Goal: Information Seeking & Learning: Find specific fact

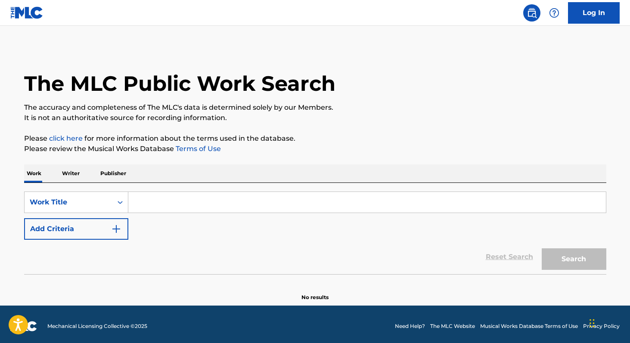
click at [419, 204] on input "Search Form" at bounding box center [366, 202] width 477 height 21
type input "m"
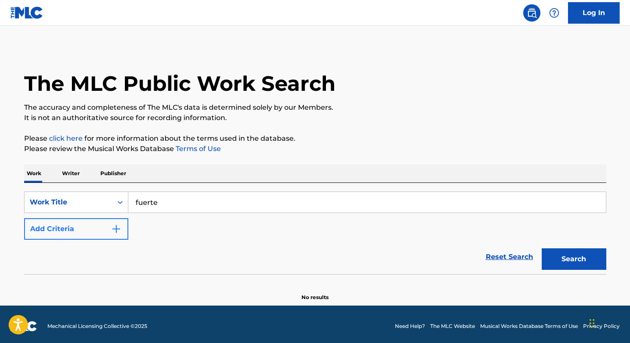
type input "fuerte"
click at [71, 227] on button "Add Criteria" at bounding box center [76, 229] width 104 height 22
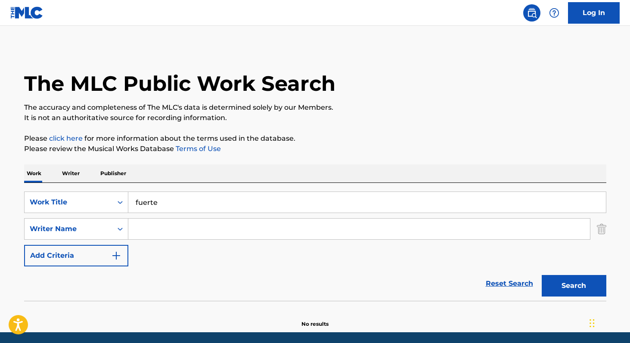
click at [153, 230] on input "Search Form" at bounding box center [358, 229] width 461 height 21
paste input "[PERSON_NAME] [PERSON_NAME]"
type input "[PERSON_NAME] [PERSON_NAME]"
click at [541, 275] on button "Search" at bounding box center [573, 286] width 65 height 22
click at [67, 175] on p "Writer" at bounding box center [70, 173] width 23 height 18
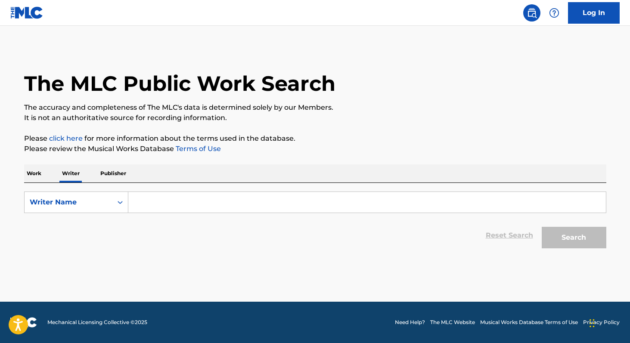
click at [179, 212] on input "Search Form" at bounding box center [366, 202] width 477 height 21
paste input "[PERSON_NAME] [PERSON_NAME]"
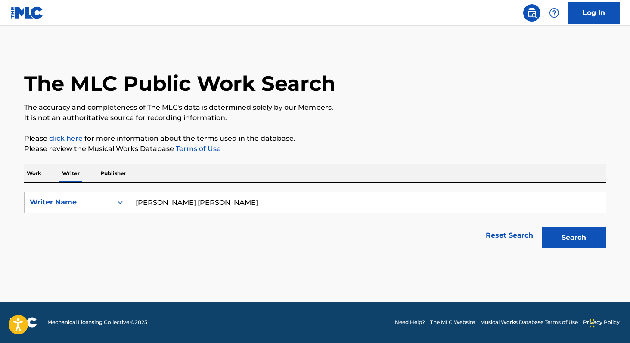
type input "[PERSON_NAME] [PERSON_NAME]"
click at [541, 227] on button "Search" at bounding box center [573, 238] width 65 height 22
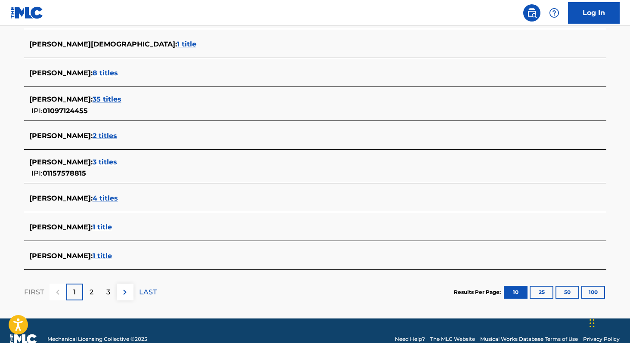
scroll to position [297, 0]
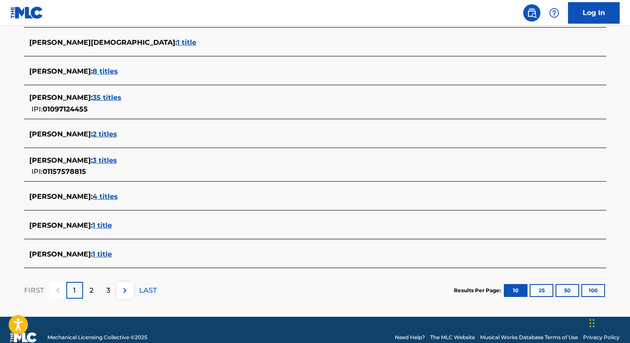
click at [121, 99] on span "35 titles" at bounding box center [107, 97] width 29 height 8
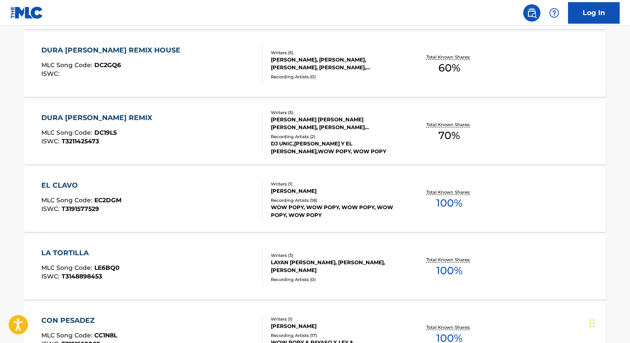
scroll to position [599, 0]
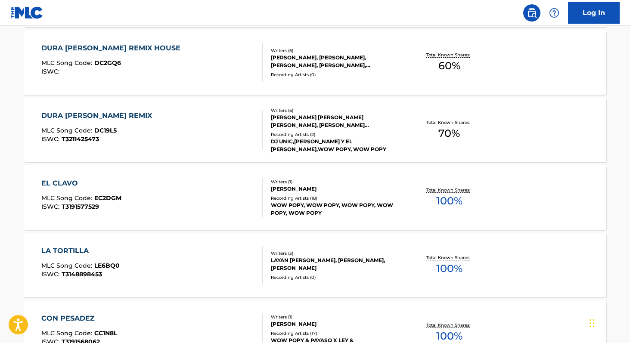
click at [446, 202] on span "100 %" at bounding box center [449, 200] width 26 height 15
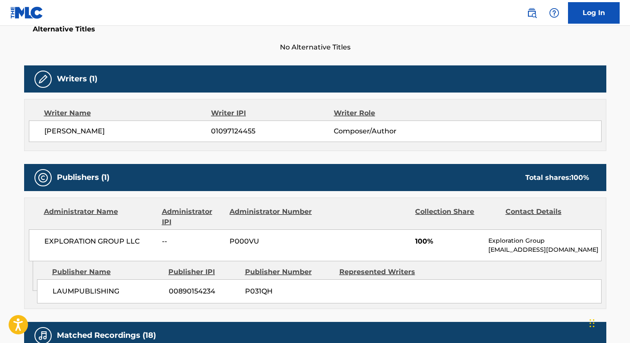
scroll to position [233, 0]
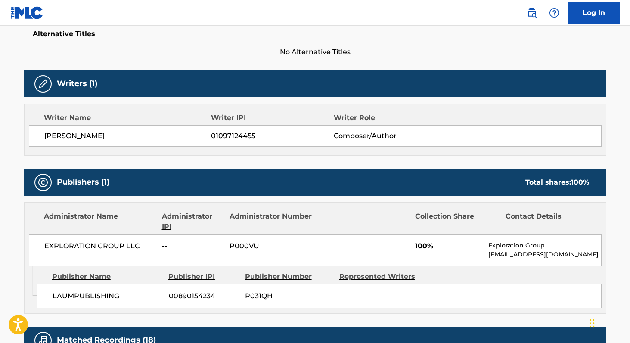
click at [235, 139] on span "01097124455" at bounding box center [272, 136] width 122 height 10
copy span "01097124455"
click at [53, 244] on span "EXPLORATION GROUP LLC" at bounding box center [99, 246] width 111 height 10
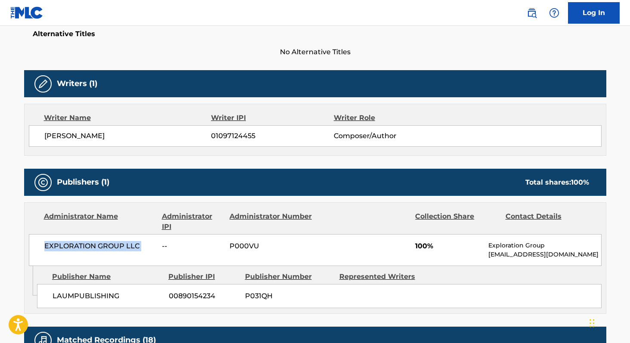
click at [53, 244] on span "EXPLORATION GROUP LLC" at bounding box center [99, 246] width 111 height 10
copy div "EXPLORATION GROUP LLC"
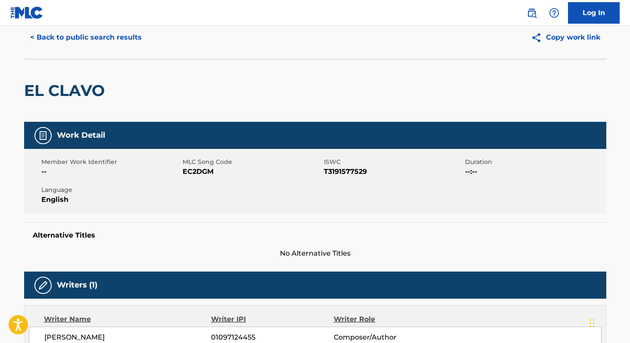
scroll to position [0, 0]
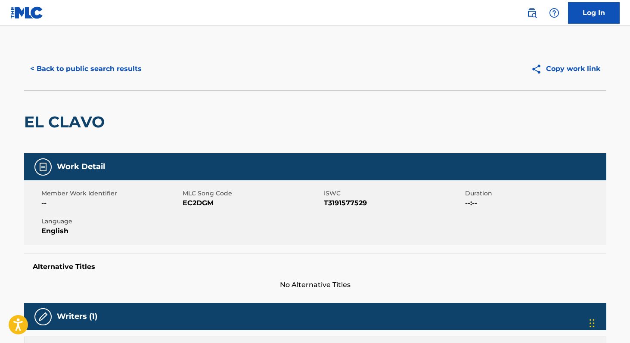
click at [185, 204] on span "EC2DGM" at bounding box center [251, 203] width 139 height 10
copy span "EC2DGM"
click at [96, 65] on button "< Back to public search results" at bounding box center [86, 69] width 124 height 22
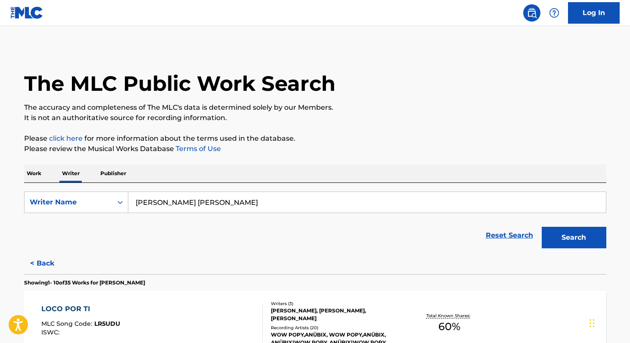
click at [33, 178] on p "Work" at bounding box center [34, 173] width 20 height 18
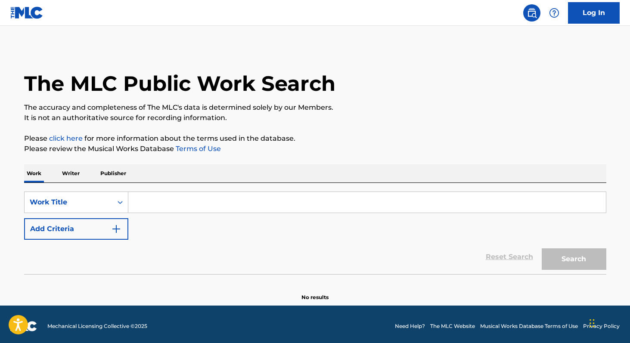
click at [142, 206] on input "Search Form" at bounding box center [366, 202] width 477 height 21
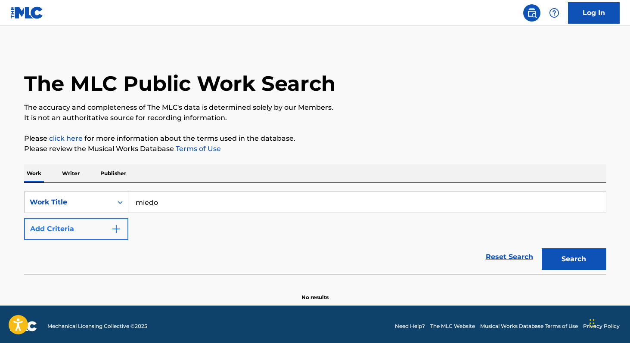
type input "miedo"
click at [105, 228] on button "Add Criteria" at bounding box center [76, 229] width 104 height 22
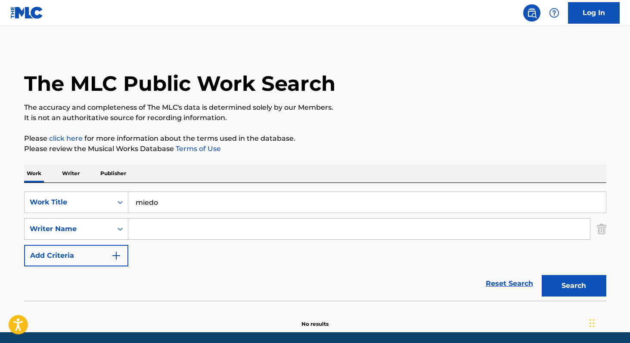
click at [160, 226] on input "Search Form" at bounding box center [358, 229] width 461 height 21
paste input "[PERSON_NAME]"
type input "[PERSON_NAME]"
click at [552, 281] on button "Search" at bounding box center [573, 286] width 65 height 22
click at [71, 173] on p "Writer" at bounding box center [70, 173] width 23 height 18
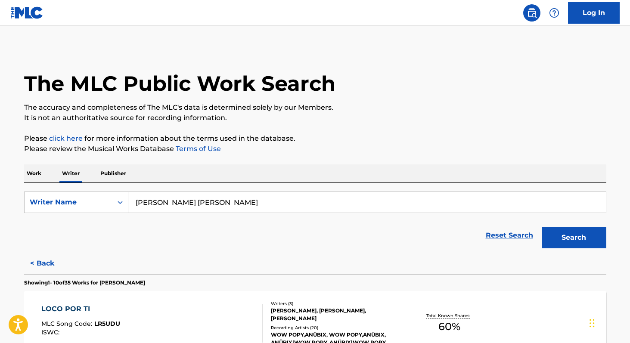
click at [150, 199] on input "[PERSON_NAME] [PERSON_NAME]" at bounding box center [366, 202] width 477 height 21
click at [272, 200] on input "[PERSON_NAME] [PERSON_NAME]" at bounding box center [366, 202] width 477 height 21
paste input "[PERSON_NAME]"
click at [541, 227] on button "Search" at bounding box center [573, 238] width 65 height 22
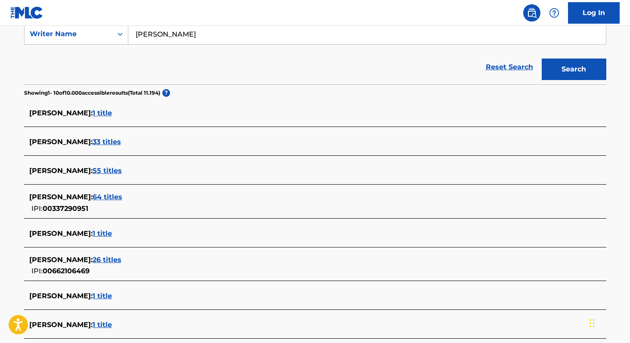
scroll to position [173, 0]
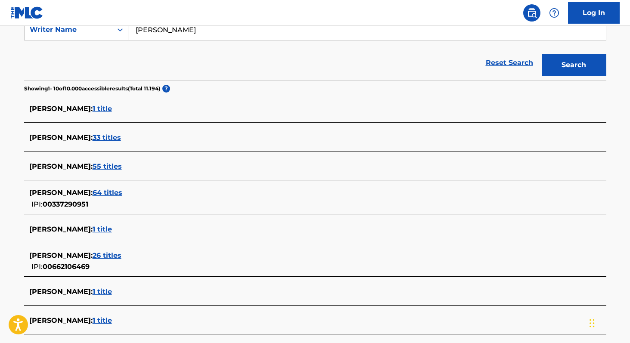
click at [223, 32] on input "[PERSON_NAME]" at bounding box center [366, 29] width 477 height 21
paste input "[PERSON_NAME]"
type input "[PERSON_NAME]"
click at [541, 54] on button "Search" at bounding box center [573, 65] width 65 height 22
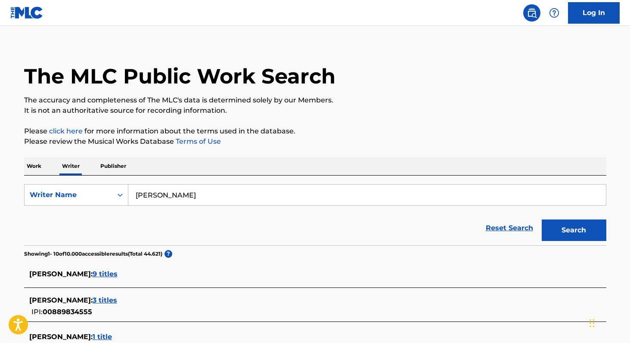
scroll to position [0, 0]
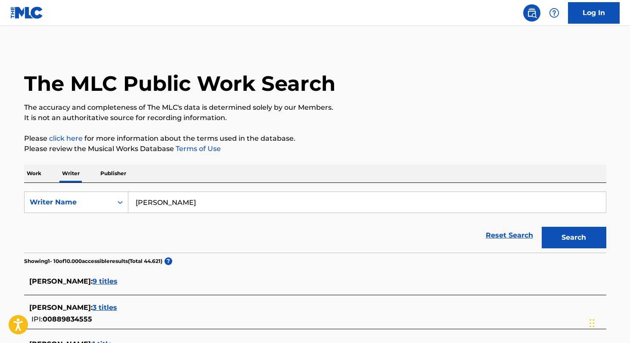
click at [33, 173] on p "Work" at bounding box center [34, 173] width 20 height 18
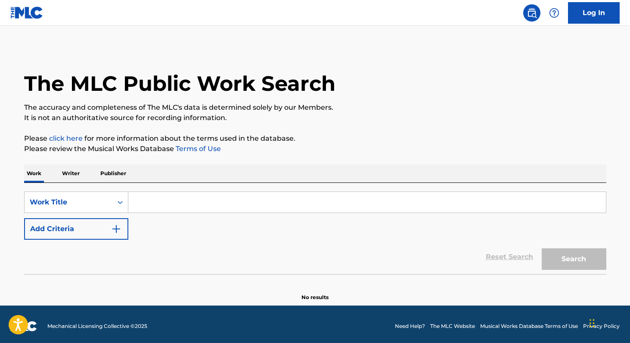
click at [152, 205] on input "Search Form" at bounding box center [366, 202] width 477 height 21
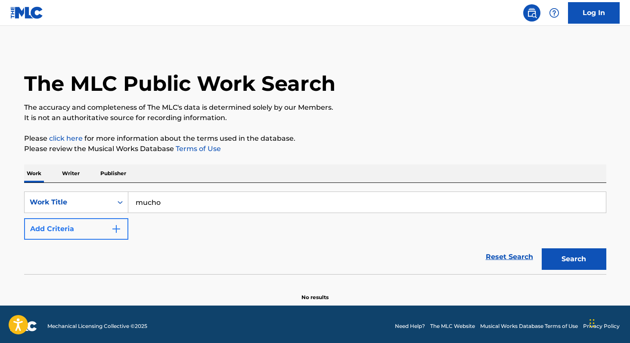
type input "mucho"
click at [111, 224] on img "Search Form" at bounding box center [116, 229] width 10 height 10
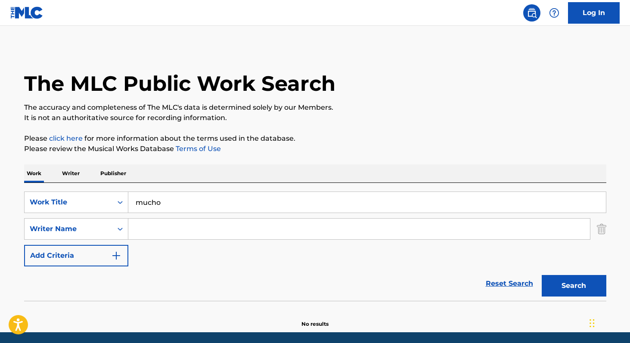
click at [143, 225] on input "Search Form" at bounding box center [358, 229] width 461 height 21
paste input "[PERSON_NAME]"
click at [541, 275] on button "Search" at bounding box center [573, 286] width 65 height 22
type input "[PERSON_NAME]"
click at [541, 275] on button "Search" at bounding box center [573, 286] width 65 height 22
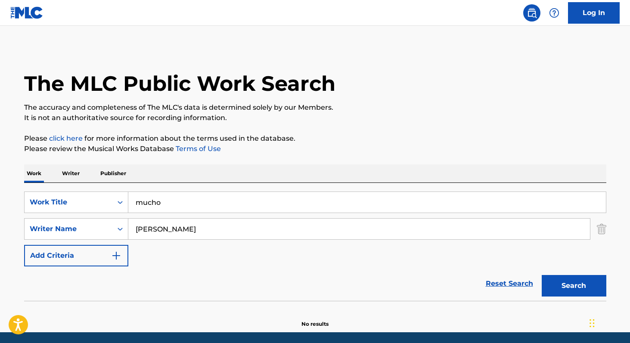
click at [79, 170] on p "Writer" at bounding box center [70, 173] width 23 height 18
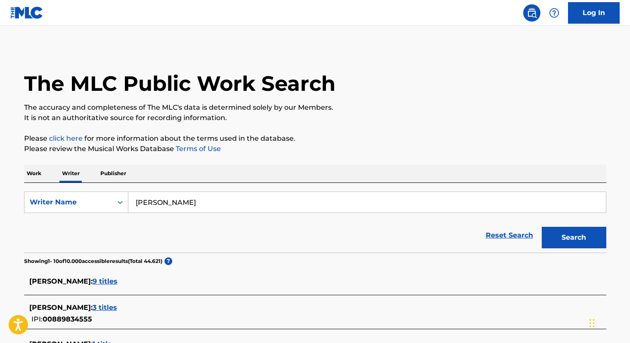
click at [201, 210] on input "[PERSON_NAME]" at bounding box center [366, 202] width 477 height 21
paste input "[PERSON_NAME]"
type input "[PERSON_NAME]"
click at [541, 227] on button "Search" at bounding box center [573, 238] width 65 height 22
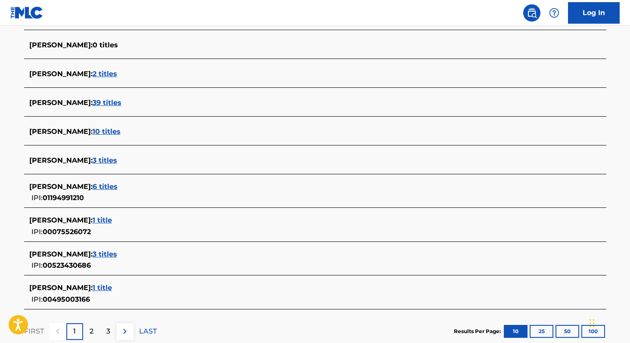
scroll to position [272, 0]
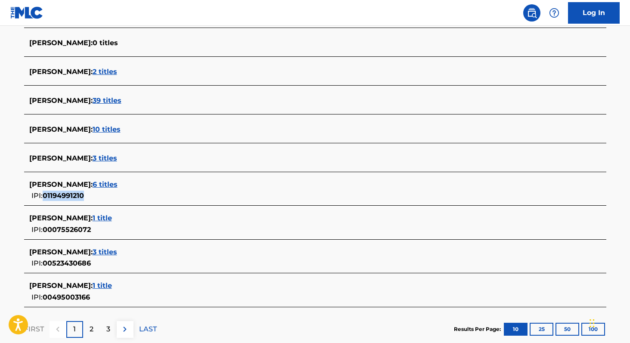
copy span "01194991210"
click at [108, 180] on span "6 titles" at bounding box center [105, 184] width 25 height 8
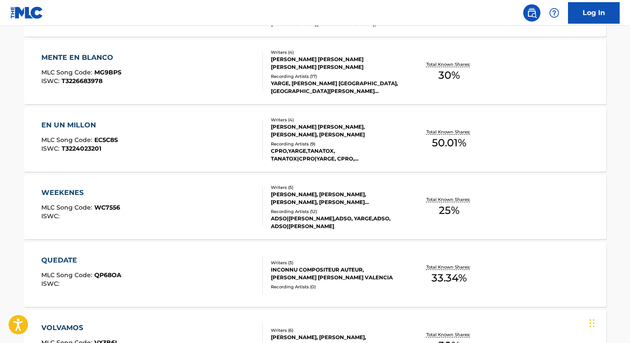
scroll to position [322, 0]
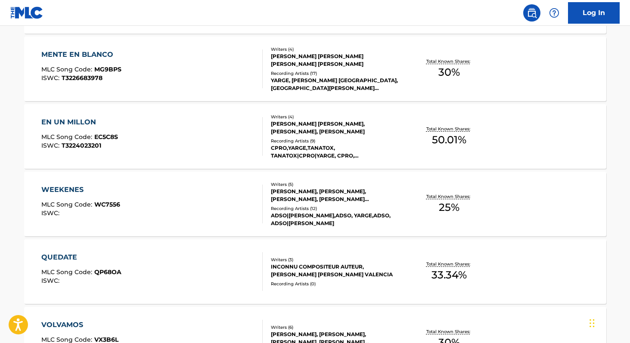
click at [444, 282] on div "Total Known Shares: 33.34 %" at bounding box center [449, 272] width 97 height 26
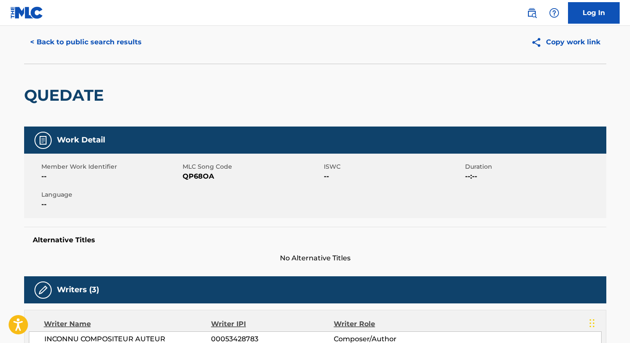
scroll to position [16, 0]
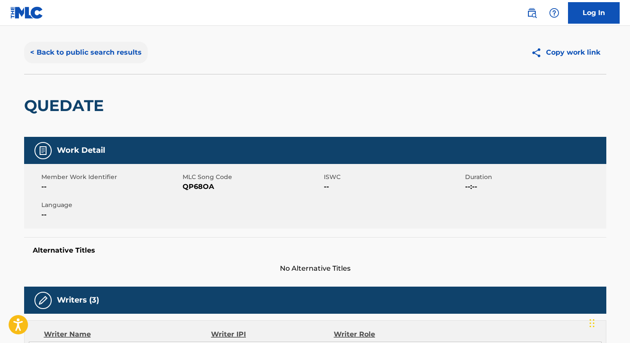
click at [114, 53] on button "< Back to public search results" at bounding box center [86, 53] width 124 height 22
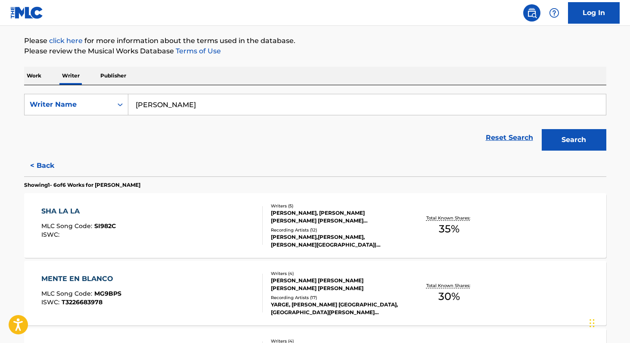
scroll to position [102, 0]
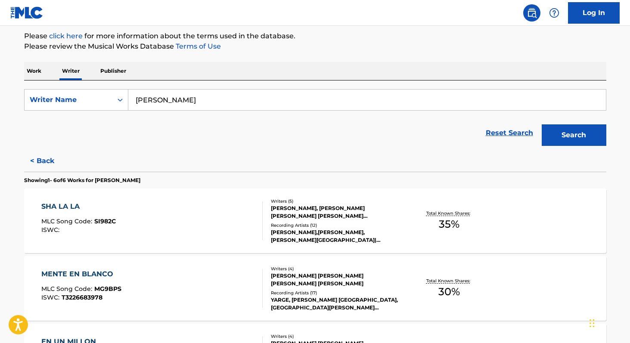
click at [454, 226] on span "35 %" at bounding box center [449, 223] width 21 height 15
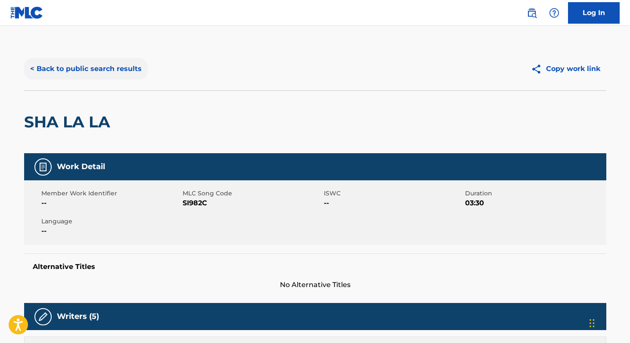
click at [95, 63] on button "< Back to public search results" at bounding box center [86, 69] width 124 height 22
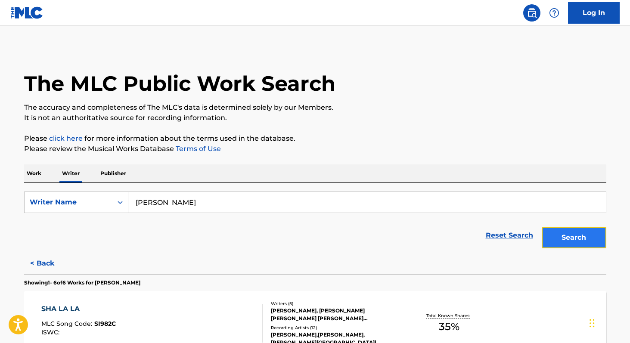
click at [593, 241] on button "Search" at bounding box center [573, 238] width 65 height 22
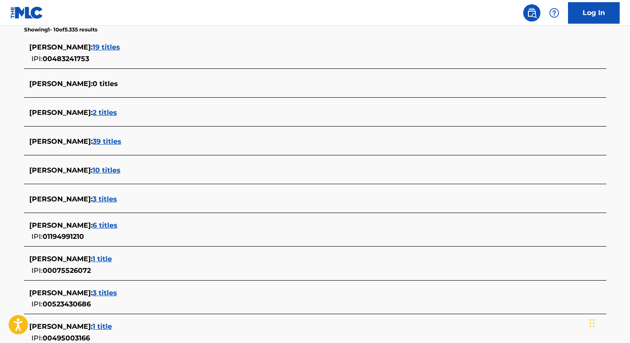
scroll to position [228, 0]
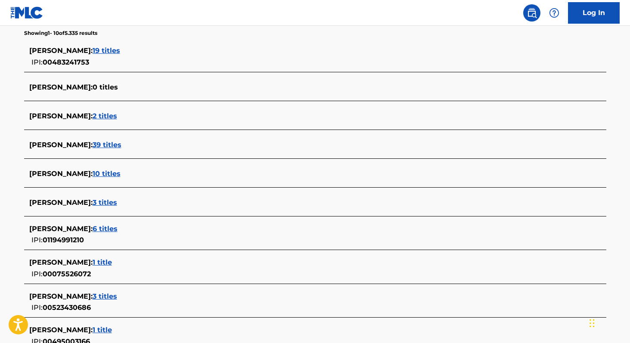
click at [97, 204] on span "3 titles" at bounding box center [105, 202] width 25 height 8
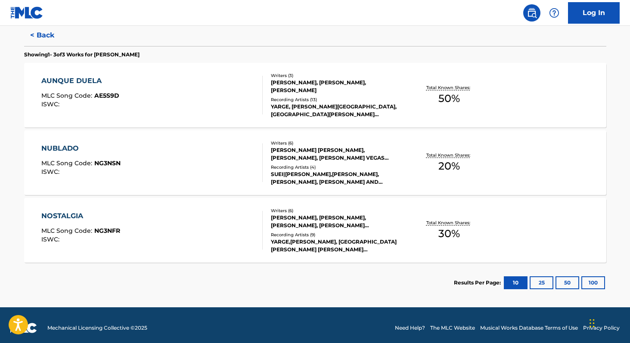
click at [450, 105] on span "50 %" at bounding box center [449, 98] width 22 height 15
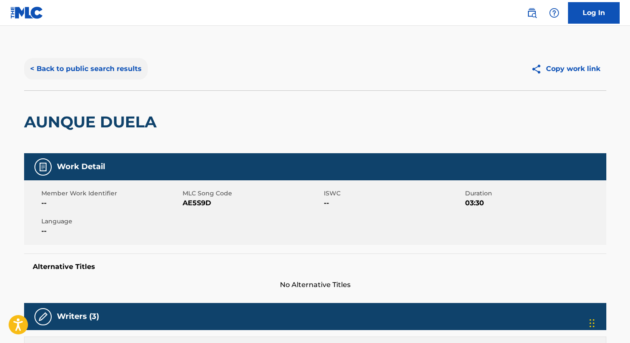
click at [126, 74] on button "< Back to public search results" at bounding box center [86, 69] width 124 height 22
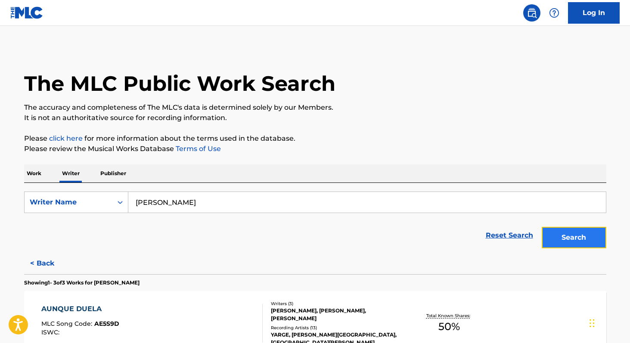
click at [558, 241] on button "Search" at bounding box center [573, 238] width 65 height 22
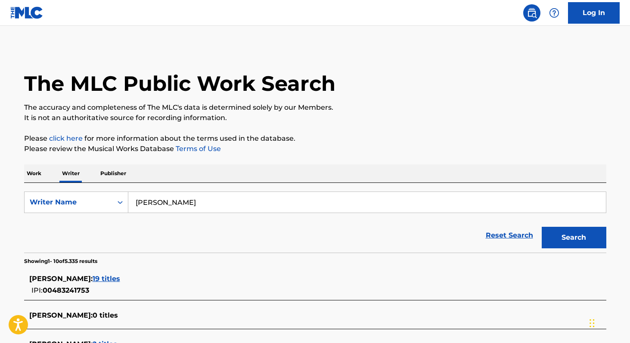
click at [233, 201] on input "[PERSON_NAME]" at bounding box center [366, 202] width 477 height 21
paste input "[PERSON_NAME]"
type input "[PERSON_NAME]"
click at [541, 227] on button "Search" at bounding box center [573, 238] width 65 height 22
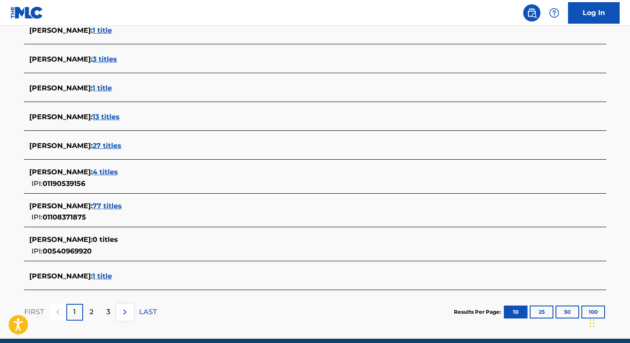
scroll to position [286, 0]
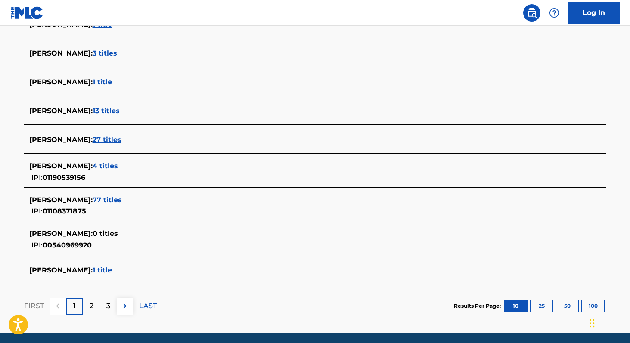
click at [122, 201] on span "77 titles" at bounding box center [107, 200] width 29 height 8
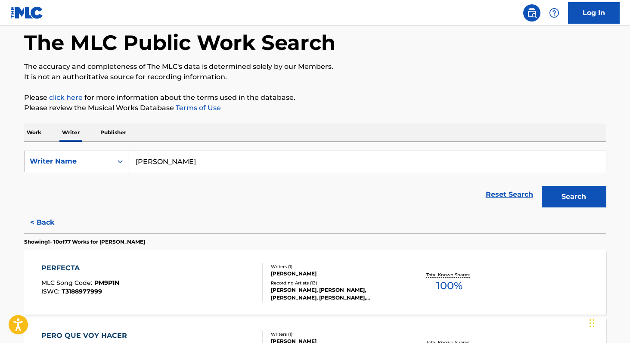
scroll to position [4, 0]
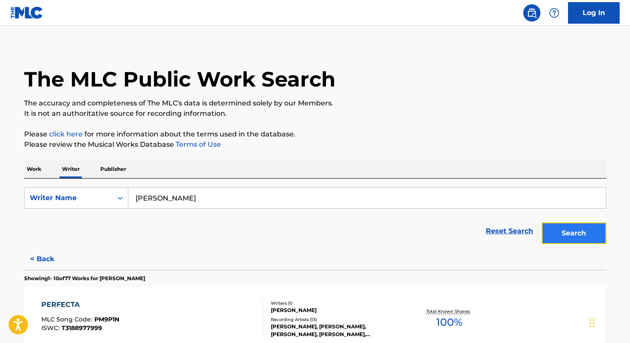
click at [594, 238] on button "Search" at bounding box center [573, 234] width 65 height 22
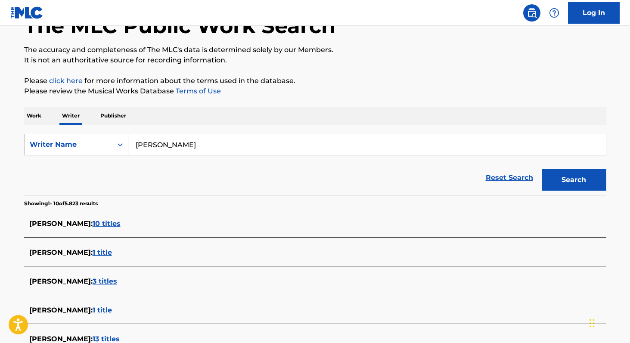
scroll to position [68, 0]
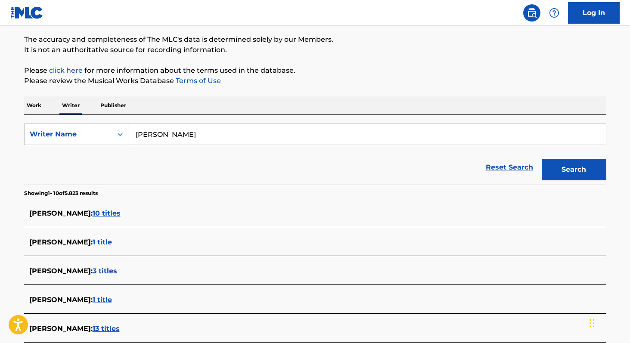
click at [112, 239] on span "1 title" at bounding box center [102, 242] width 19 height 8
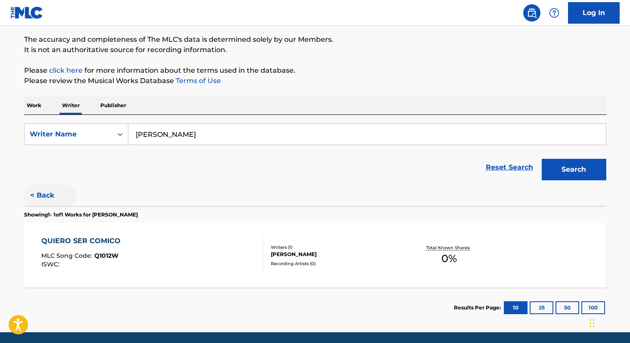
click at [47, 194] on button "< Back" at bounding box center [50, 196] width 52 height 22
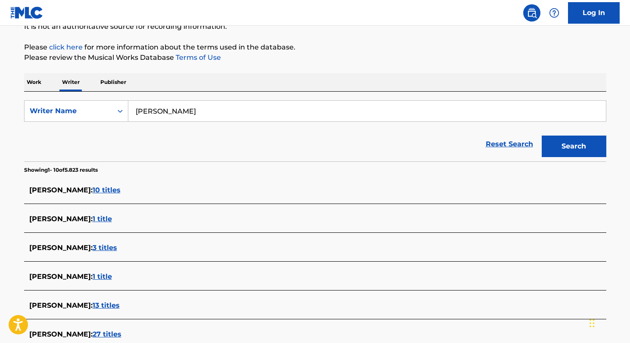
scroll to position [114, 0]
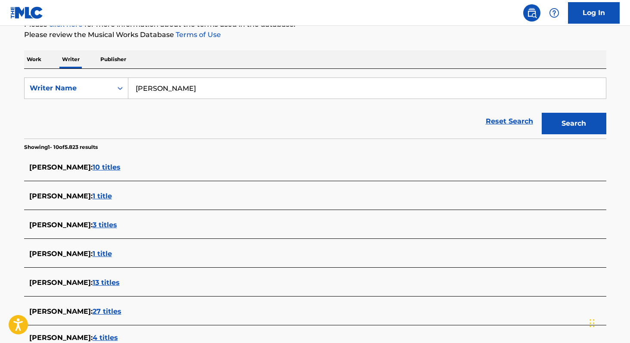
click at [117, 225] on span "3 titles" at bounding box center [105, 225] width 25 height 8
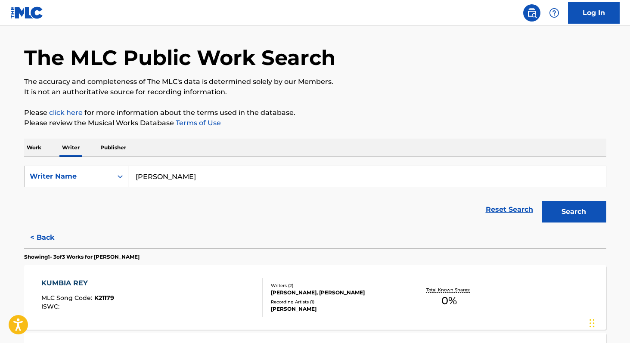
scroll to position [0, 0]
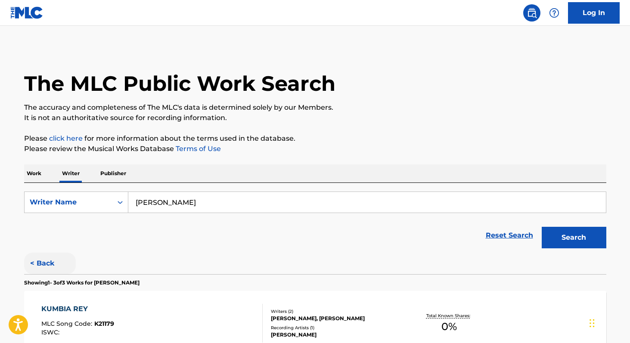
click at [58, 260] on button "< Back" at bounding box center [50, 264] width 52 height 22
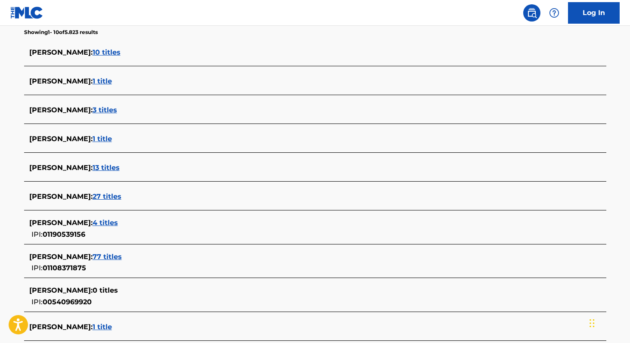
scroll to position [241, 0]
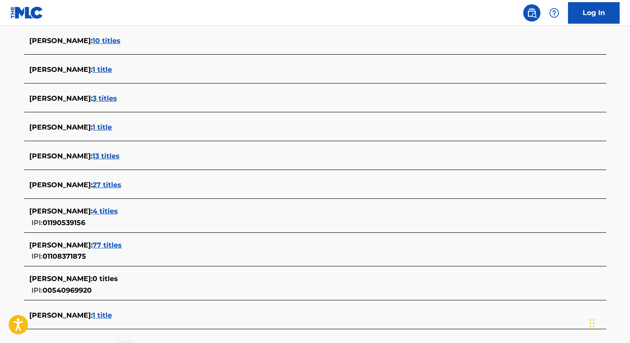
click at [118, 214] on span "4 titles" at bounding box center [105, 211] width 25 height 8
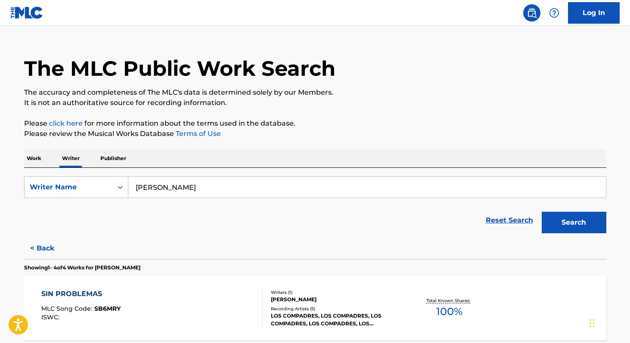
scroll to position [11, 0]
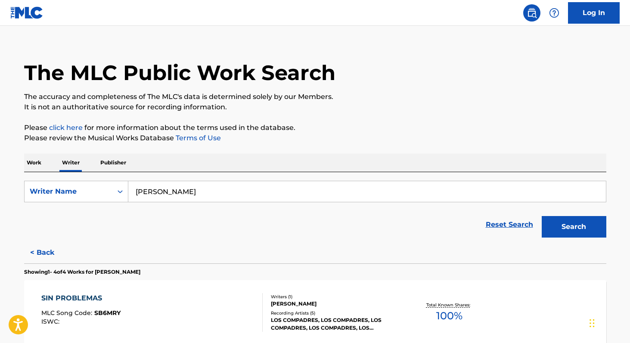
click at [556, 238] on div "Search" at bounding box center [571, 224] width 69 height 34
click at [555, 232] on button "Search" at bounding box center [573, 227] width 65 height 22
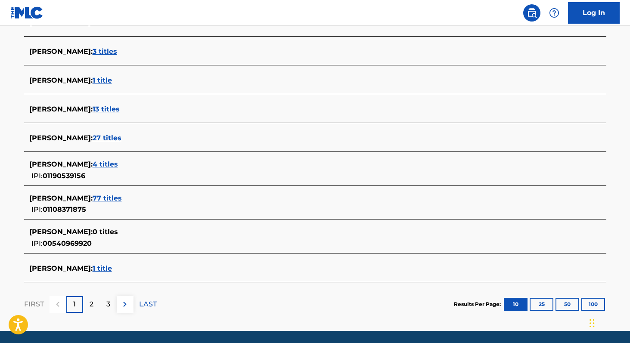
scroll to position [290, 0]
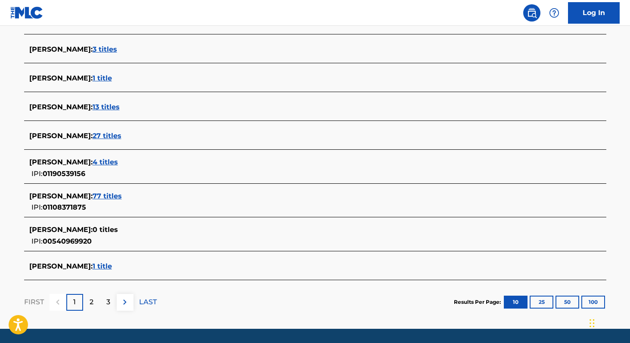
click at [122, 198] on span "77 titles" at bounding box center [107, 196] width 29 height 8
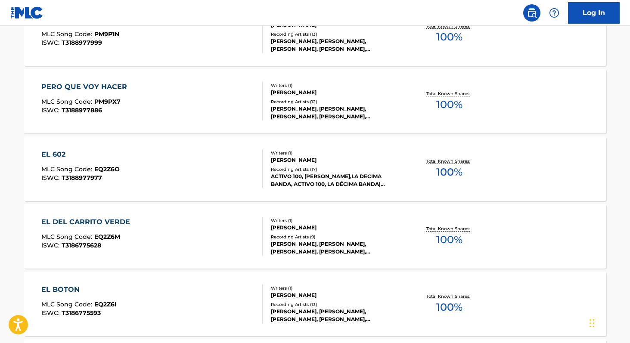
click at [442, 108] on span "100 %" at bounding box center [449, 104] width 26 height 15
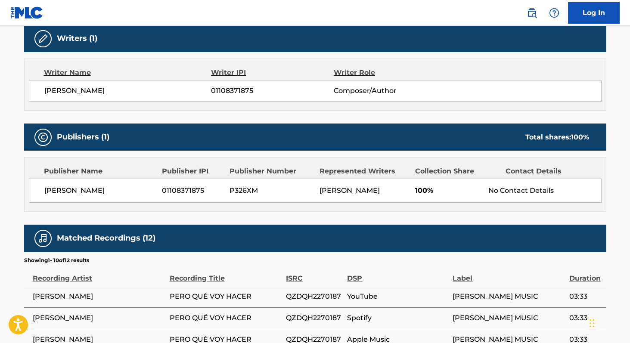
scroll to position [282, 0]
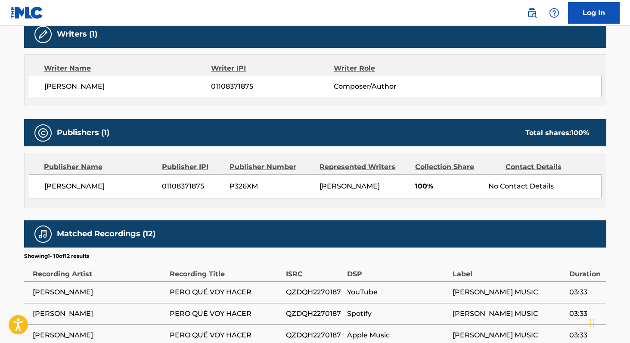
click at [56, 187] on span "[PERSON_NAME]" at bounding box center [99, 186] width 111 height 10
copy div "[PERSON_NAME]"
click at [170, 186] on span "01108371875" at bounding box center [192, 186] width 61 height 10
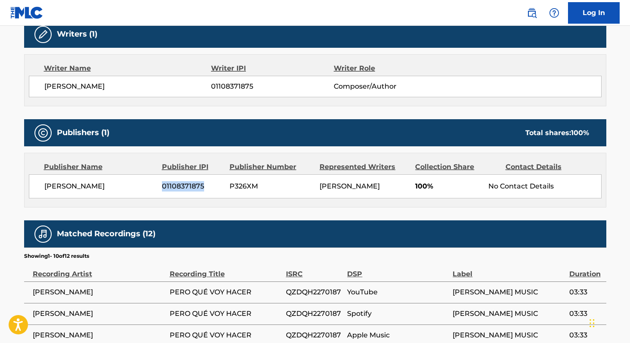
click at [170, 186] on span "01108371875" at bounding box center [192, 186] width 61 height 10
copy span "01108371875"
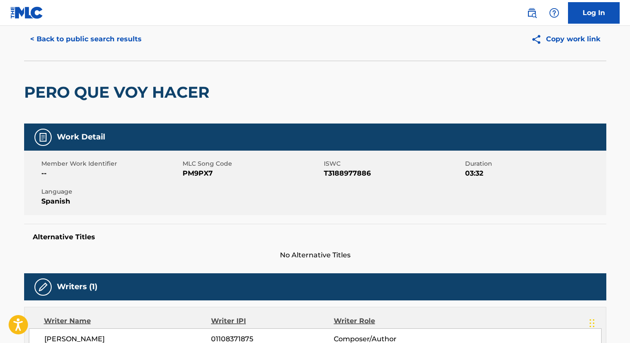
scroll to position [0, 0]
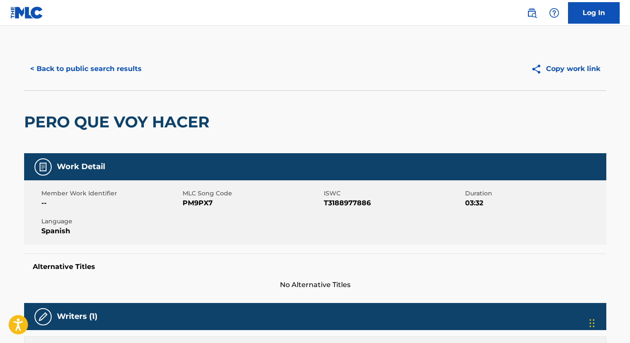
click at [190, 202] on span "PM9PX7" at bounding box center [251, 203] width 139 height 10
copy span "PM9PX7"
click at [114, 73] on button "< Back to public search results" at bounding box center [86, 69] width 124 height 22
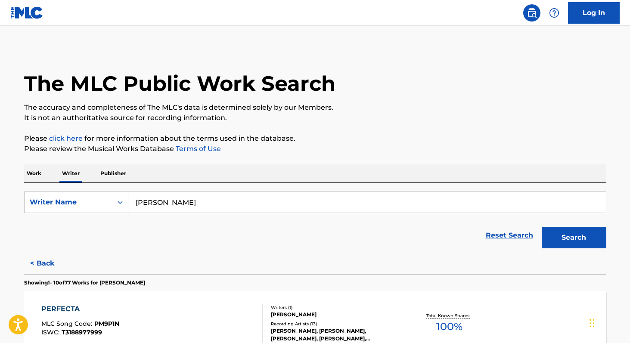
click at [192, 202] on input "[PERSON_NAME]" at bounding box center [366, 202] width 477 height 21
click at [29, 180] on p "Work" at bounding box center [34, 173] width 20 height 18
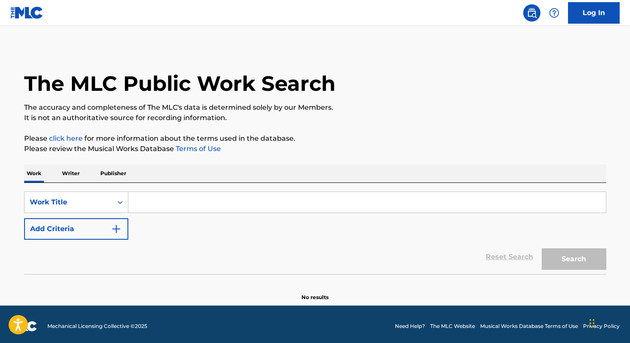
click at [164, 207] on input "Search Form" at bounding box center [366, 202] width 477 height 21
paste input "hay sanidad aqui"
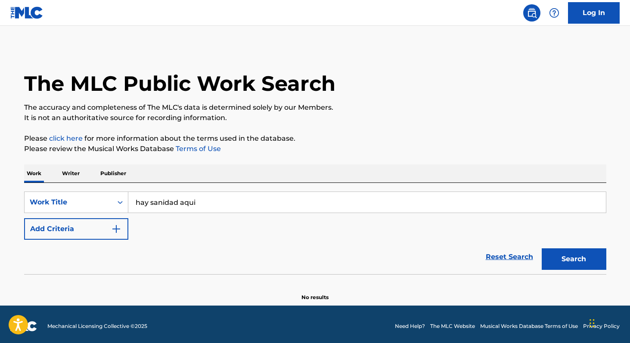
click at [541, 248] on button "Search" at bounding box center [573, 259] width 65 height 22
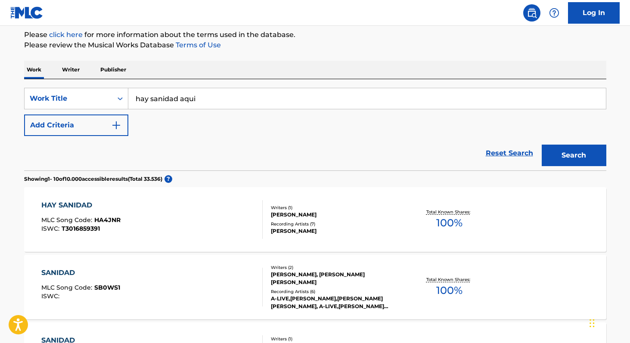
scroll to position [105, 0]
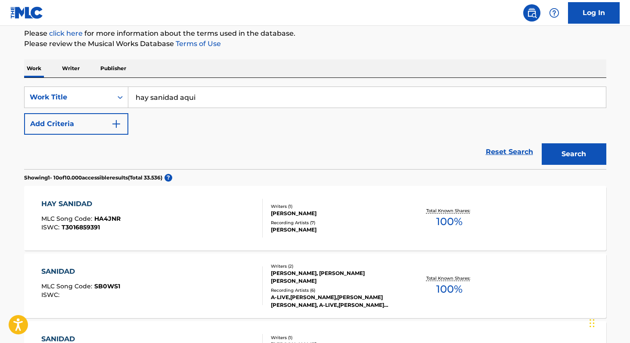
click at [39, 68] on p "Work" at bounding box center [34, 68] width 20 height 18
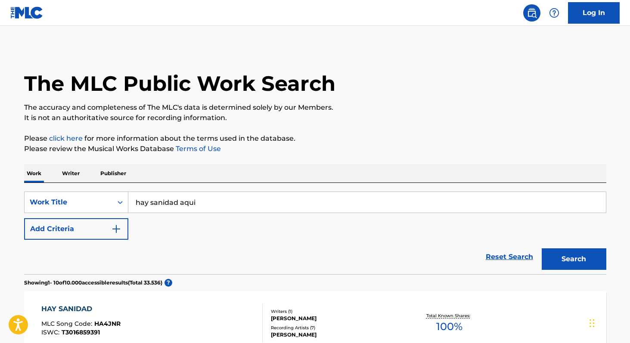
click at [209, 202] on input "hay sanidad aqui" at bounding box center [366, 202] width 477 height 21
paste input "New Wine."
click at [541, 248] on button "Search" at bounding box center [573, 259] width 65 height 22
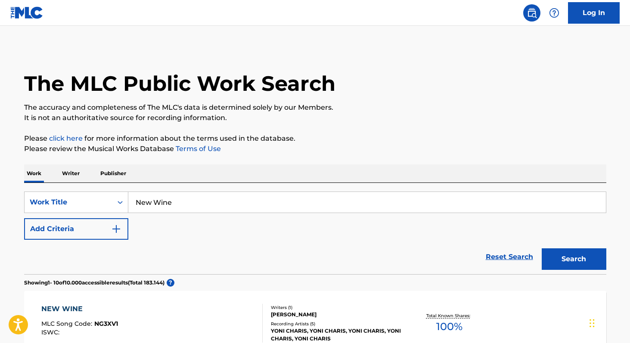
paste input "cordero y [PERSON_NAME]"
type input "cordero y [PERSON_NAME]"
click at [541, 248] on button "Search" at bounding box center [573, 259] width 65 height 22
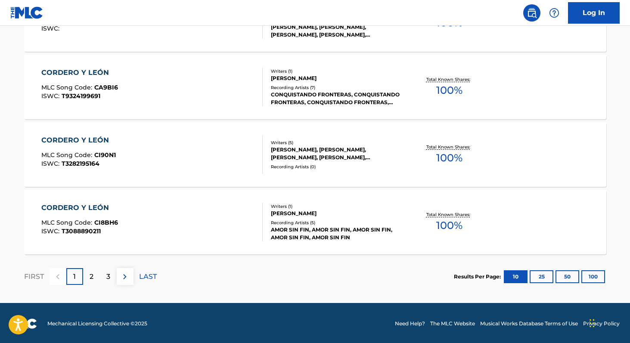
scroll to position [711, 0]
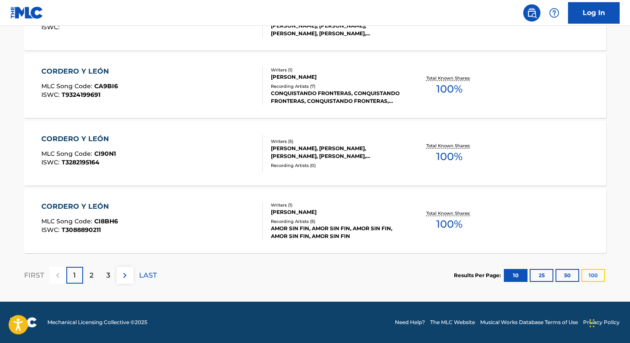
click at [590, 272] on button "100" at bounding box center [593, 275] width 24 height 13
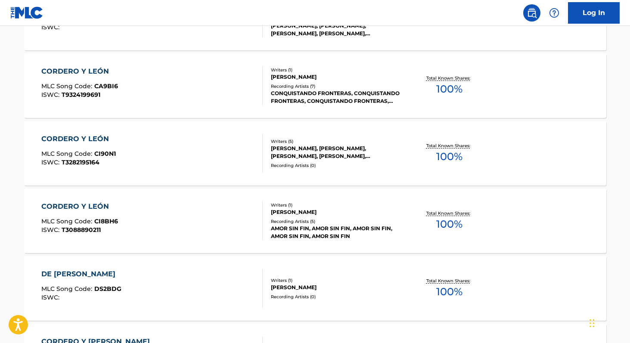
scroll to position [31, 0]
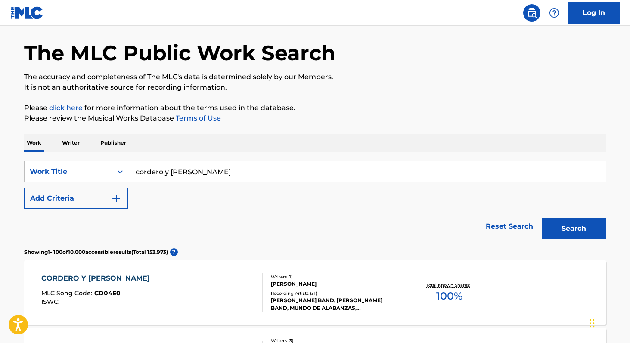
click at [69, 146] on p "Writer" at bounding box center [70, 143] width 23 height 18
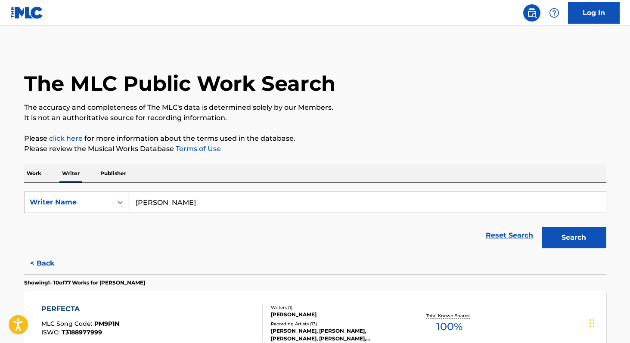
click at [157, 206] on input "[PERSON_NAME]" at bounding box center [366, 202] width 477 height 21
paste input "[PERSON_NAME]"
click at [191, 206] on input "[PERSON_NAME]" at bounding box center [366, 202] width 477 height 21
type input "[PERSON_NAME]"
click at [541, 227] on button "Search" at bounding box center [573, 238] width 65 height 22
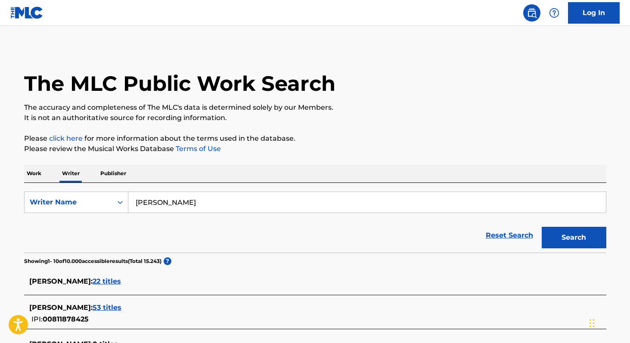
click at [28, 173] on p "Work" at bounding box center [34, 173] width 20 height 18
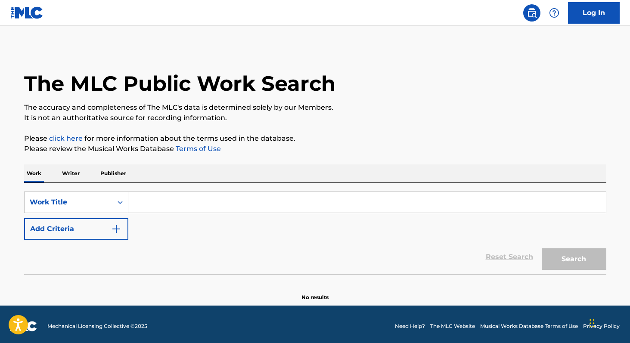
click at [138, 201] on input "Search Form" at bounding box center [366, 202] width 477 height 21
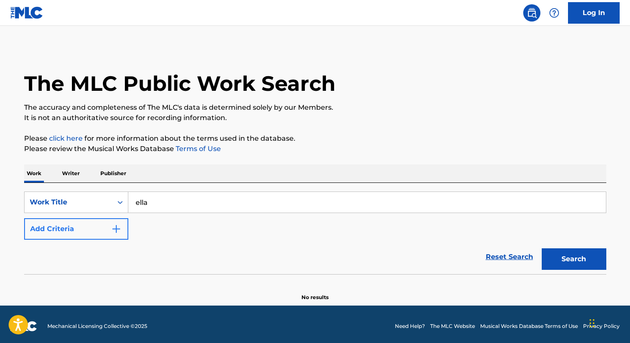
type input "ella"
click at [93, 237] on button "Add Criteria" at bounding box center [76, 229] width 104 height 22
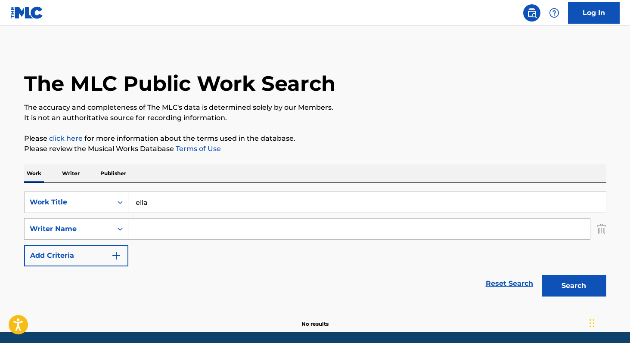
click at [169, 233] on input "Search Form" at bounding box center [358, 229] width 461 height 21
paste input "[PERSON_NAME]"
type input "[PERSON_NAME]"
click at [541, 275] on button "Search" at bounding box center [573, 286] width 65 height 22
click at [69, 173] on p "Writer" at bounding box center [70, 173] width 23 height 18
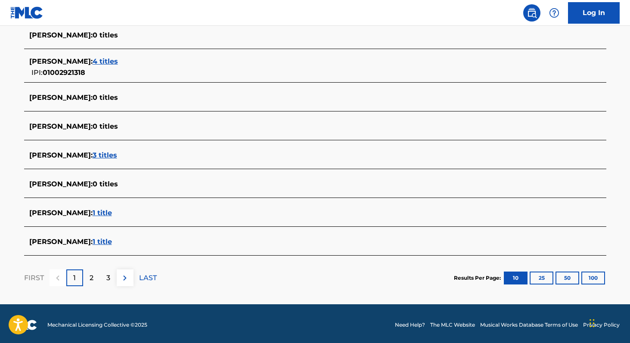
scroll to position [312, 0]
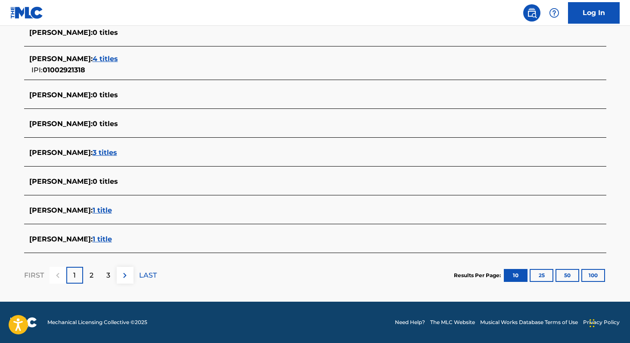
click at [112, 241] on span "1 title" at bounding box center [102, 239] width 19 height 8
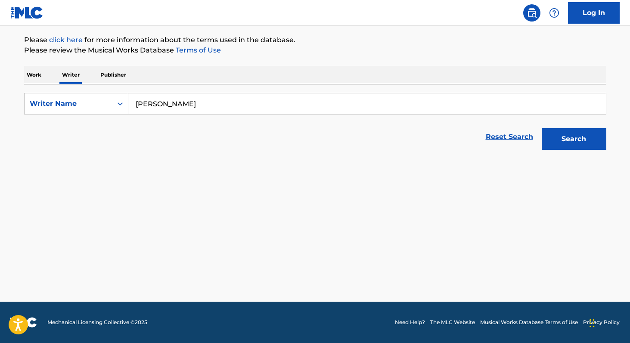
scroll to position [99, 0]
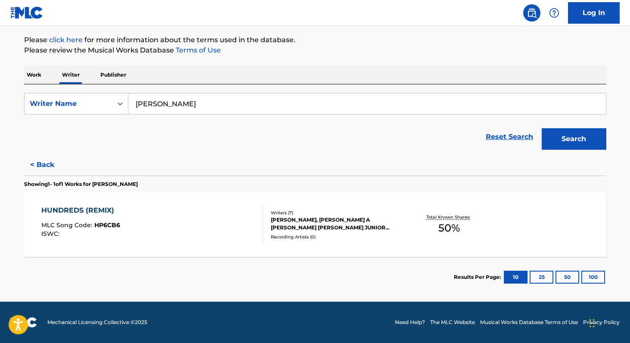
click at [439, 231] on span "50 %" at bounding box center [449, 227] width 22 height 15
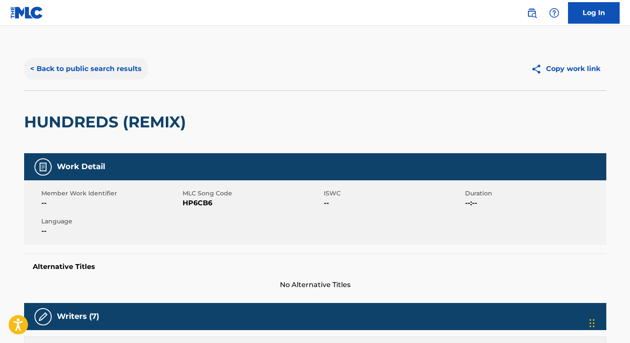
click at [92, 65] on button "< Back to public search results" at bounding box center [86, 69] width 124 height 22
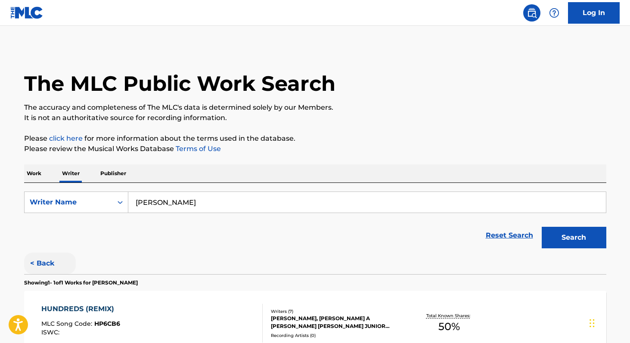
click at [50, 257] on button "< Back" at bounding box center [50, 264] width 52 height 22
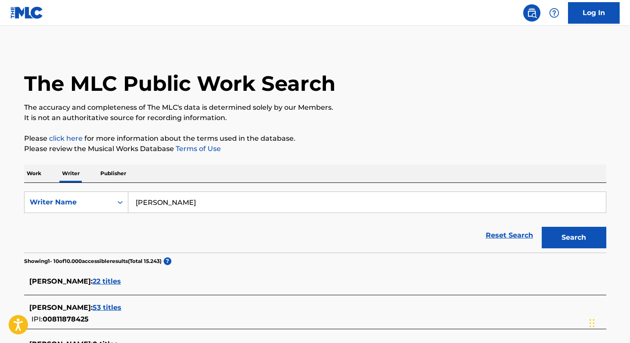
click at [97, 282] on span "22 titles" at bounding box center [107, 281] width 28 height 8
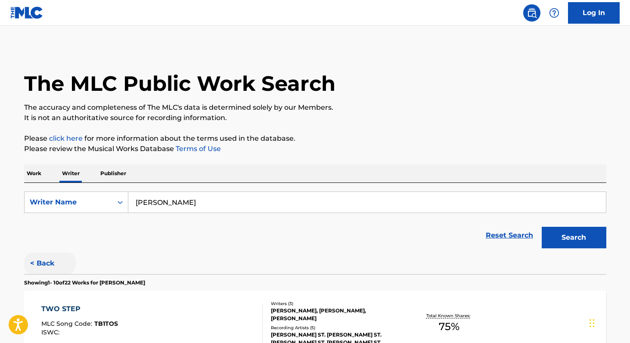
click at [56, 268] on button "< Back" at bounding box center [50, 264] width 52 height 22
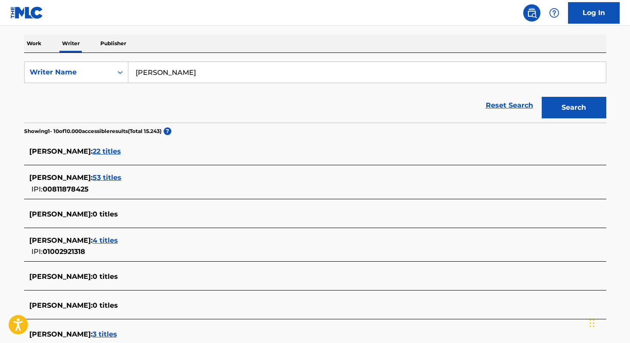
scroll to position [134, 0]
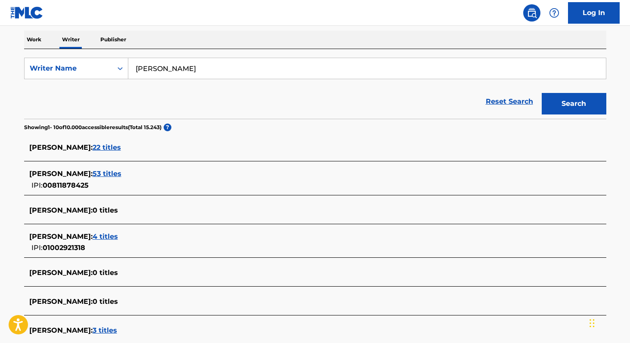
click at [118, 235] on span "4 titles" at bounding box center [105, 236] width 25 height 8
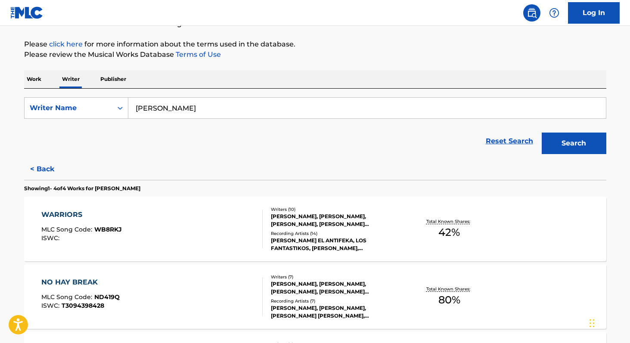
scroll to position [80, 0]
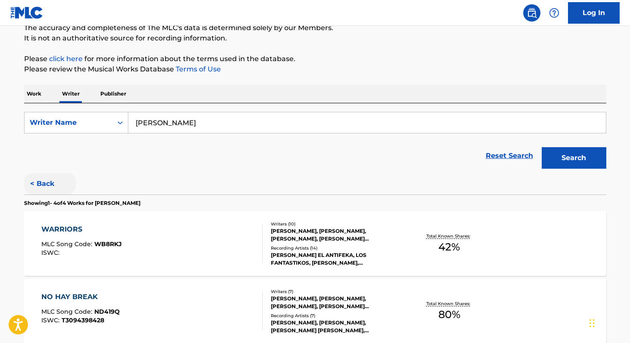
click at [49, 179] on button "< Back" at bounding box center [50, 184] width 52 height 22
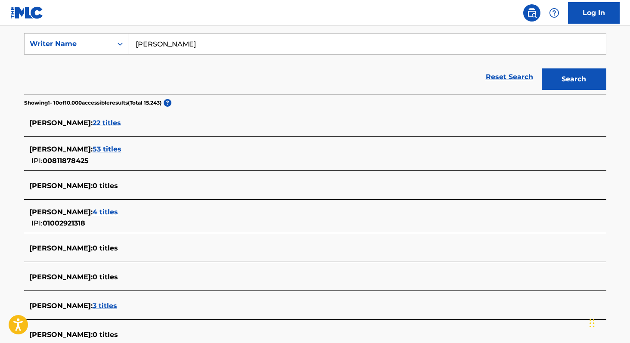
scroll to position [161, 0]
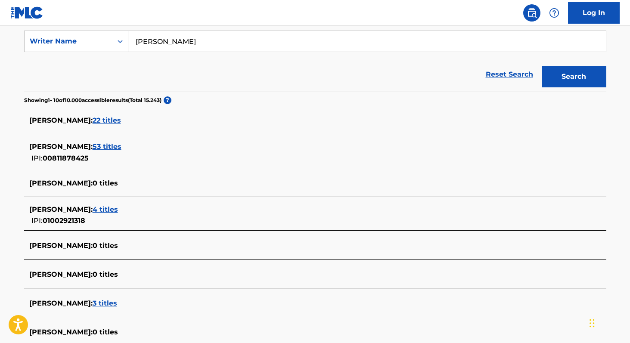
click at [118, 209] on span "4 titles" at bounding box center [105, 209] width 25 height 8
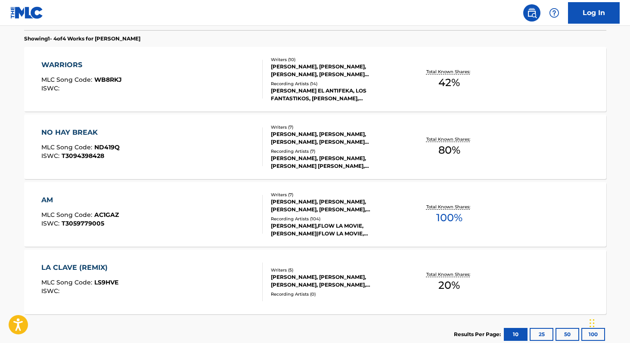
scroll to position [244, 0]
click at [429, 224] on div "Total Known Shares: 100 %" at bounding box center [449, 215] width 97 height 26
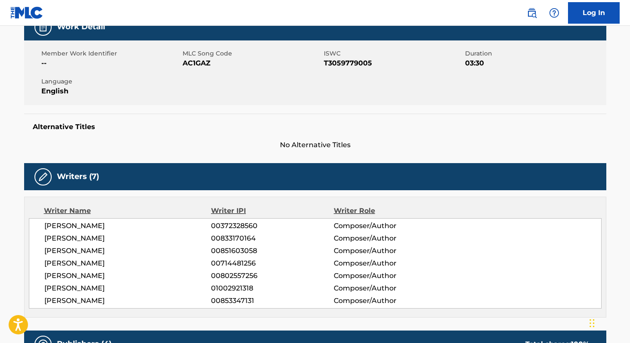
scroll to position [141, 0]
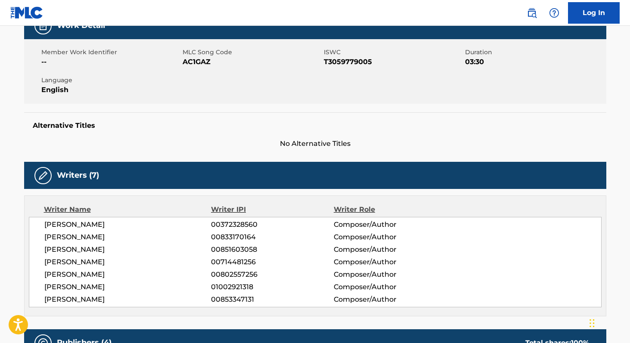
click at [237, 289] on span "01002921318" at bounding box center [272, 287] width 122 height 10
copy span "01002921318"
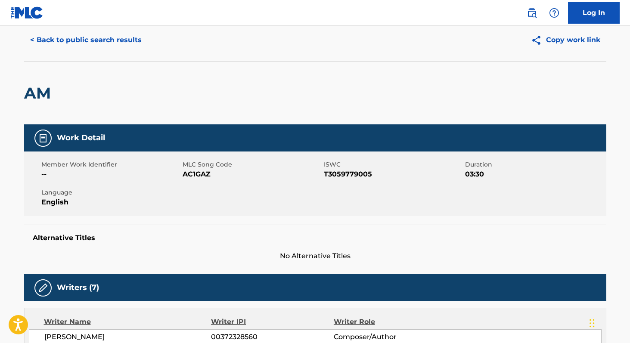
scroll to position [15, 0]
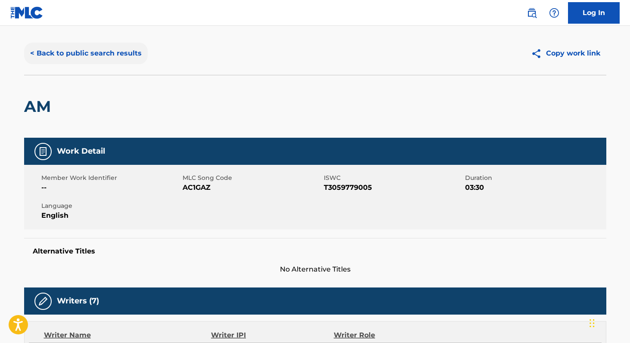
click at [48, 49] on button "< Back to public search results" at bounding box center [86, 54] width 124 height 22
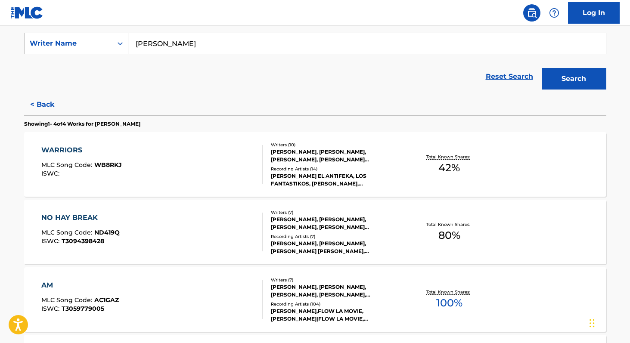
scroll to position [159, 0]
click at [444, 237] on span "80 %" at bounding box center [449, 234] width 22 height 15
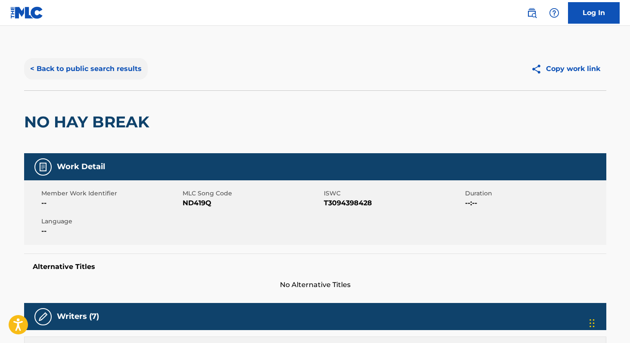
click at [114, 68] on button "< Back to public search results" at bounding box center [86, 69] width 124 height 22
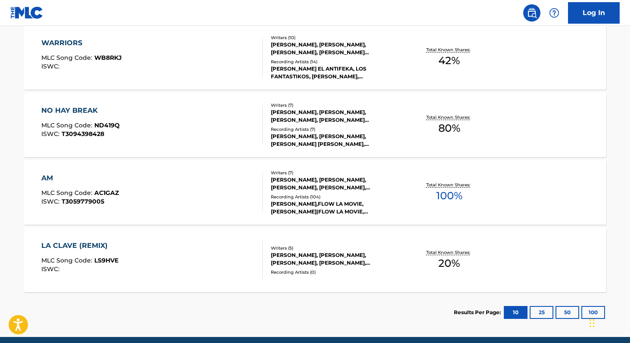
scroll to position [288, 0]
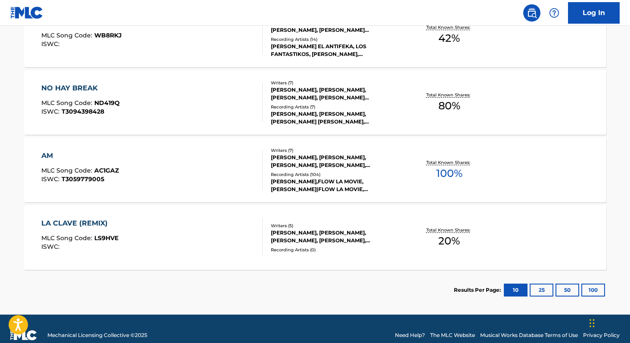
click at [450, 238] on span "20 %" at bounding box center [449, 240] width 22 height 15
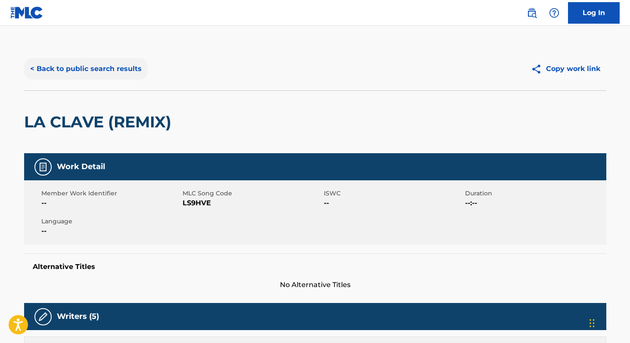
click at [110, 74] on button "< Back to public search results" at bounding box center [86, 69] width 124 height 22
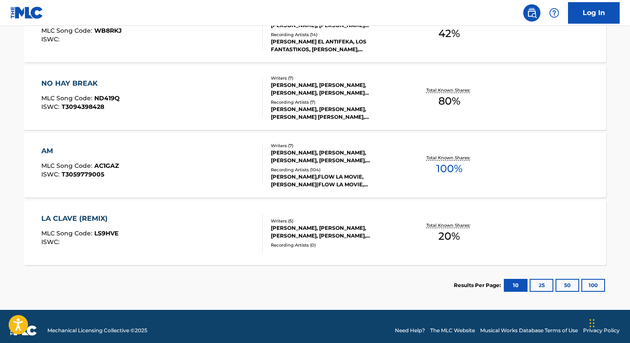
scroll to position [295, 0]
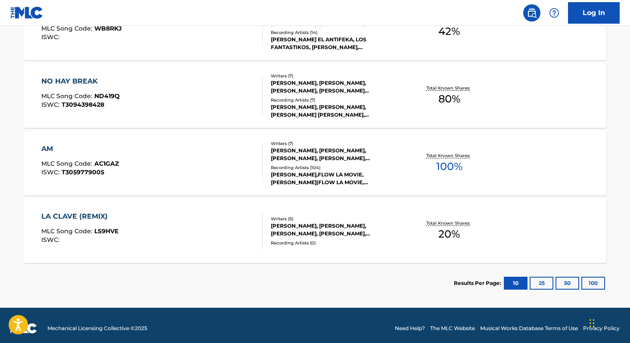
click at [437, 164] on span "100 %" at bounding box center [449, 166] width 26 height 15
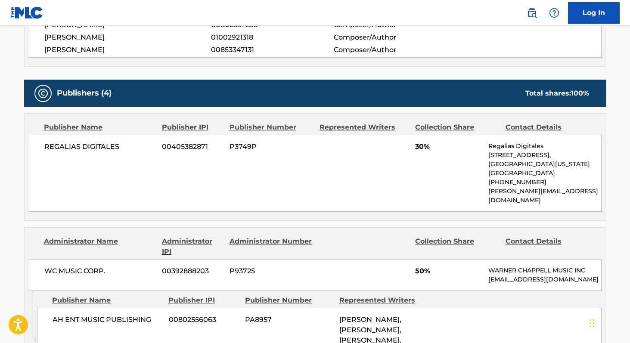
scroll to position [387, 0]
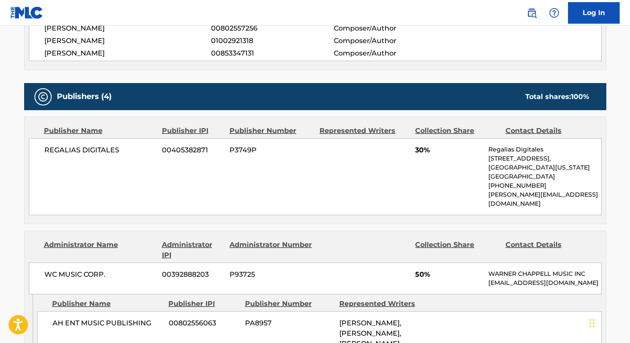
click at [47, 150] on span "REGALIAS DIGITALES" at bounding box center [99, 150] width 111 height 10
copy div "REGALIAS DIGITALES"
click at [177, 152] on span "00405382871" at bounding box center [192, 150] width 61 height 10
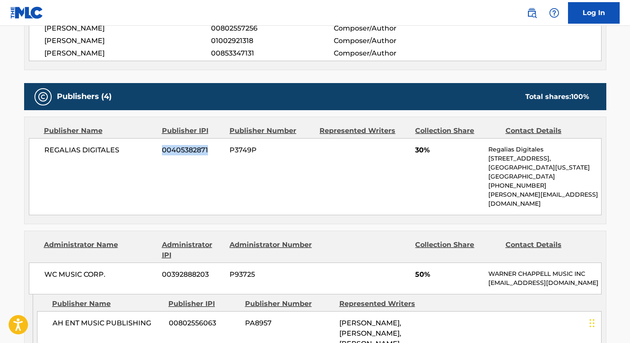
click at [177, 152] on span "00405382871" at bounding box center [192, 150] width 61 height 10
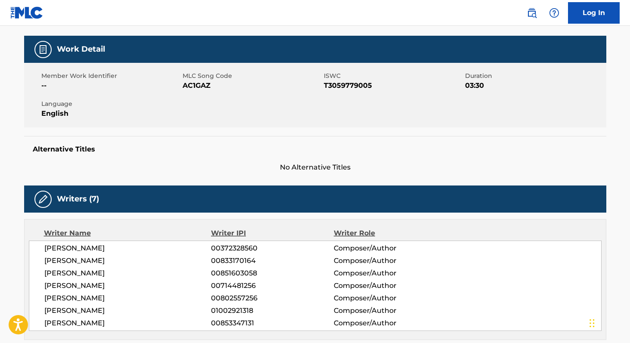
scroll to position [116, 0]
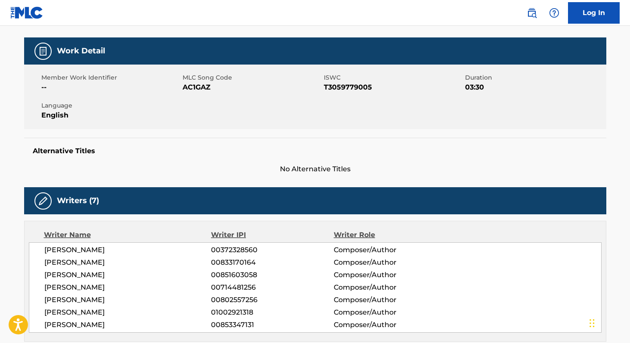
click at [190, 86] on span "AC1GAZ" at bounding box center [251, 87] width 139 height 10
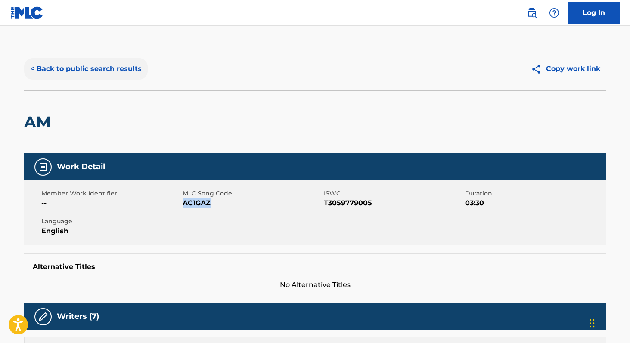
click at [127, 75] on button "< Back to public search results" at bounding box center [86, 69] width 124 height 22
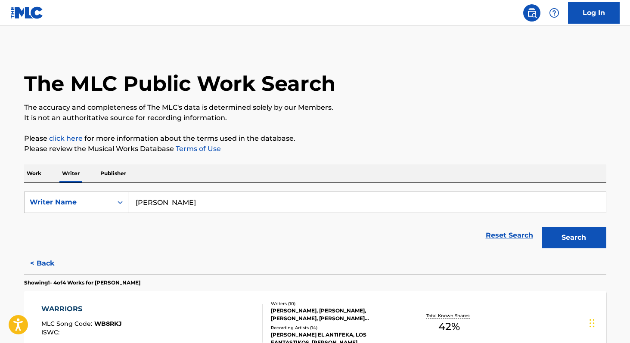
click at [41, 181] on p "Work" at bounding box center [34, 173] width 20 height 18
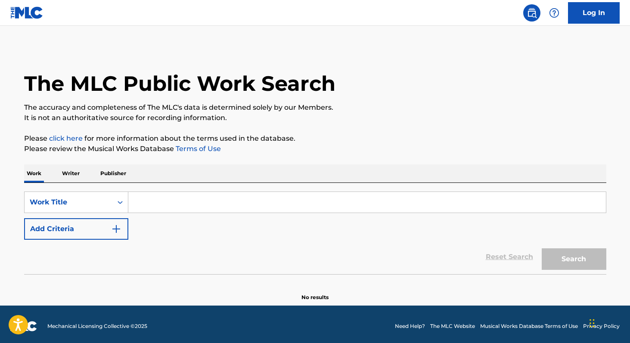
click at [158, 208] on input "Search Form" at bounding box center [366, 202] width 477 height 21
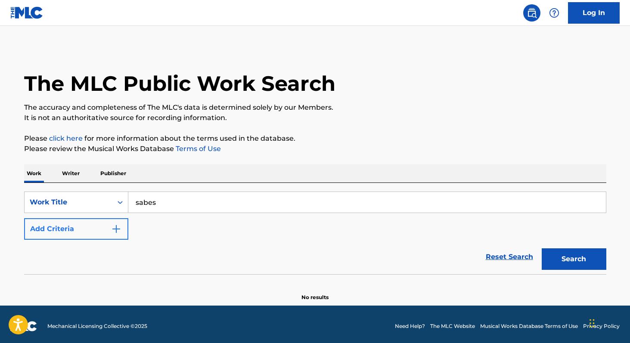
type input "sabes"
click at [81, 227] on button "Add Criteria" at bounding box center [76, 229] width 104 height 22
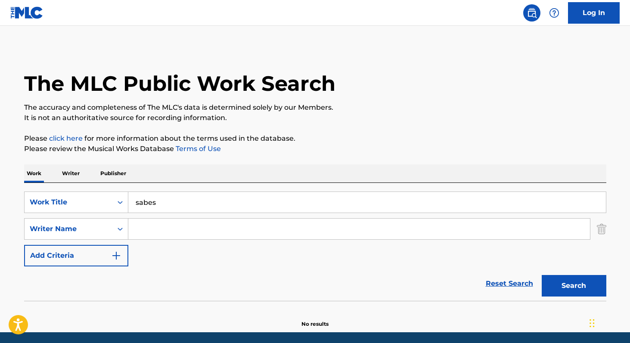
click at [139, 232] on input "Search Form" at bounding box center [358, 229] width 461 height 21
paste input "[PERSON_NAME]"
type input "[PERSON_NAME]"
click at [541, 275] on button "Search" at bounding box center [573, 286] width 65 height 22
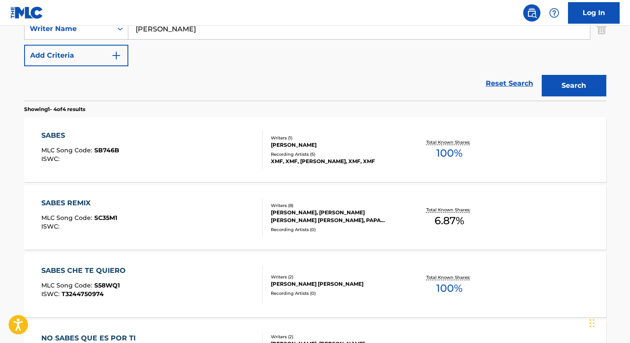
scroll to position [201, 0]
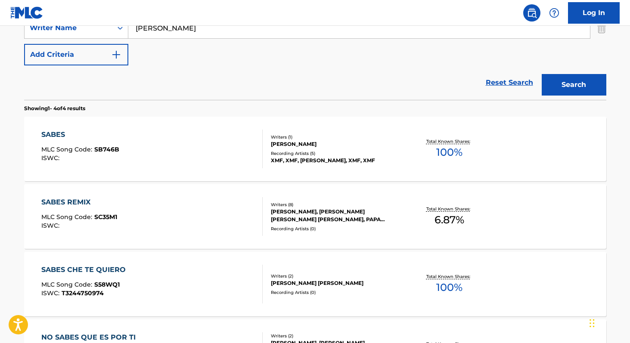
click at [437, 221] on span "6.87 %" at bounding box center [449, 219] width 30 height 15
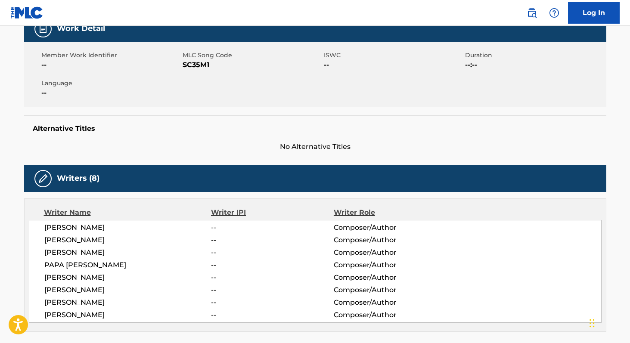
scroll to position [142, 0]
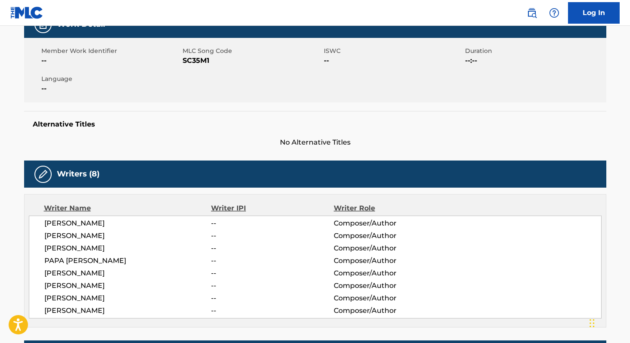
click at [50, 221] on span "[PERSON_NAME]" at bounding box center [127, 223] width 167 height 10
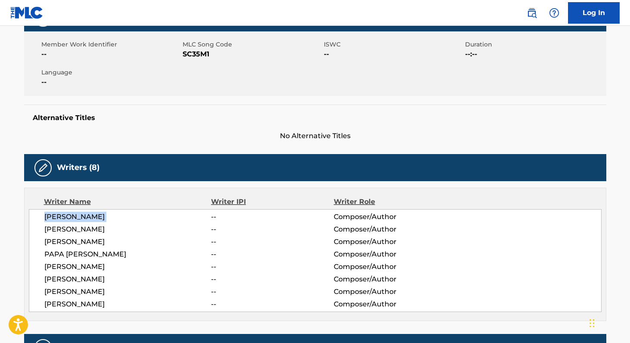
scroll to position [142, 0]
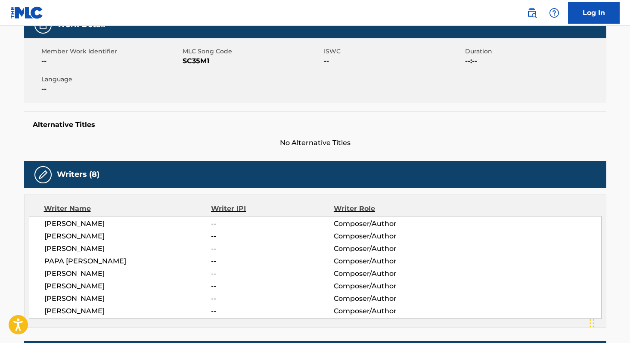
click at [188, 62] on span "SC35M1" at bounding box center [251, 61] width 139 height 10
